Goal: Navigation & Orientation: Go to known website

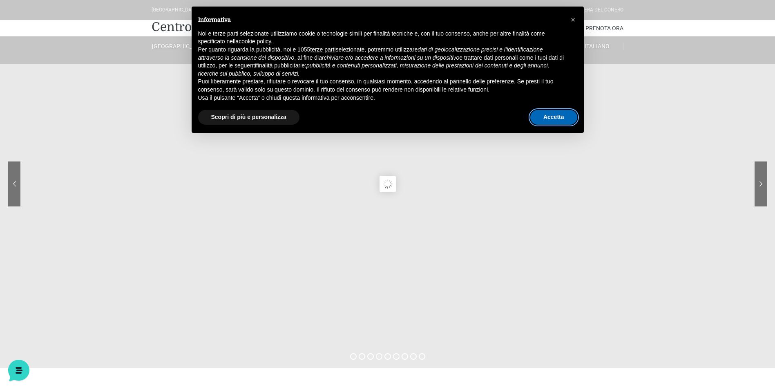
click at [550, 114] on button "Accetta" at bounding box center [553, 117] width 47 height 15
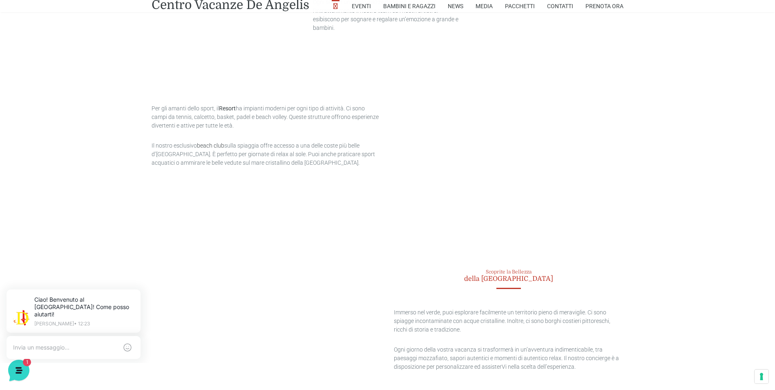
scroll to position [1511, 0]
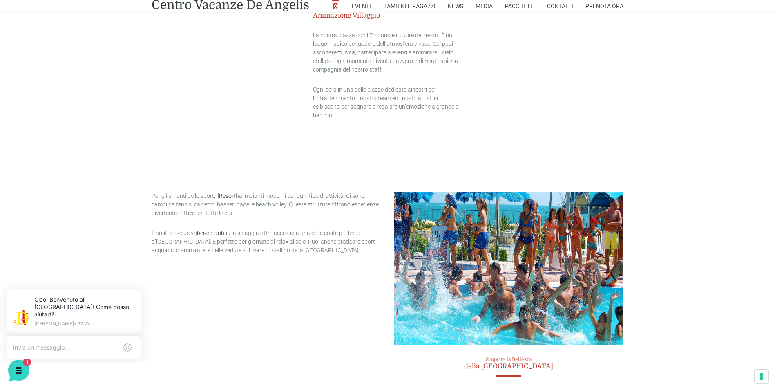
scroll to position [1634, 0]
